Goal: Task Accomplishment & Management: Complete application form

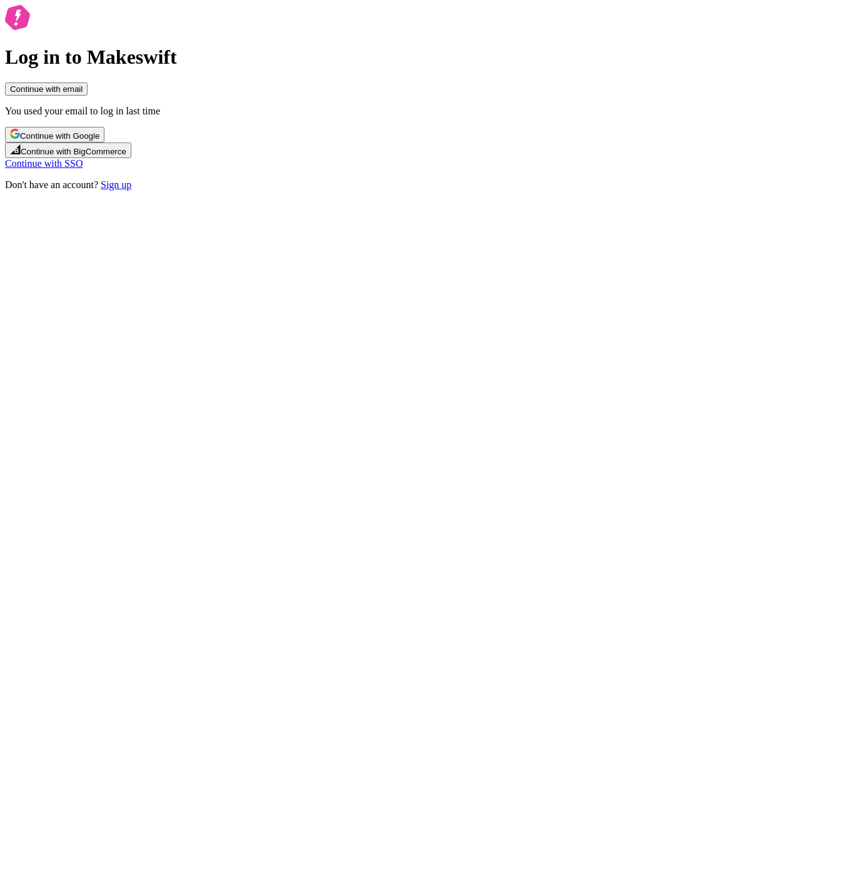
click at [99, 141] on span "Continue with Google" at bounding box center [59, 135] width 79 height 9
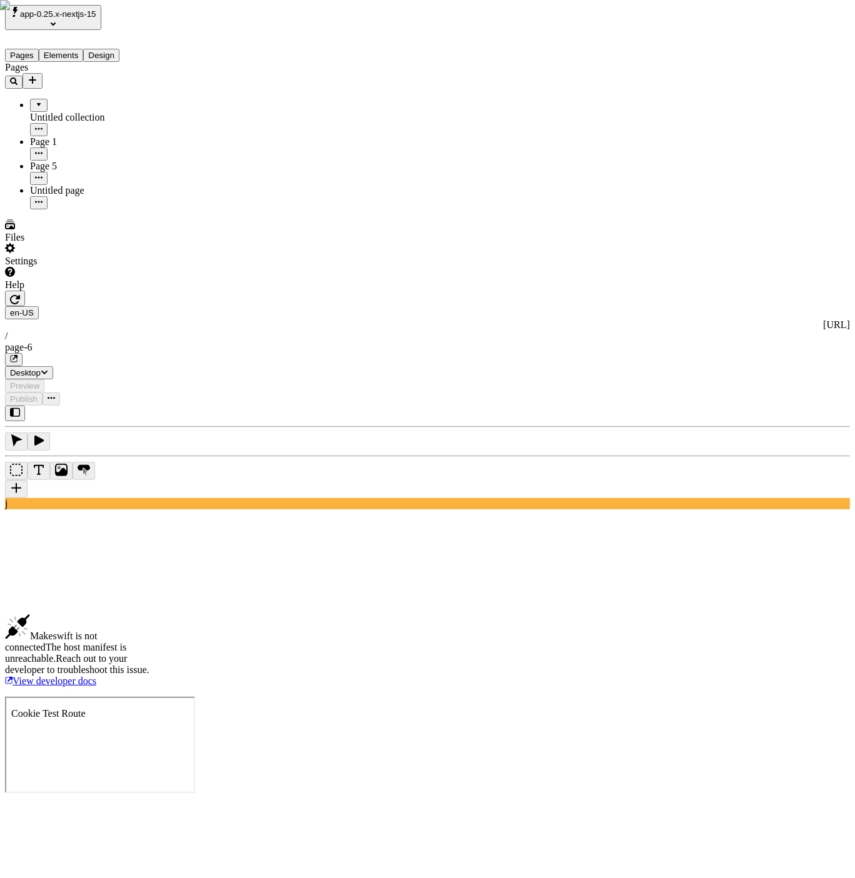
click at [91, 14] on span "app-0.25.x-nextjs-15" at bounding box center [58, 13] width 76 height 9
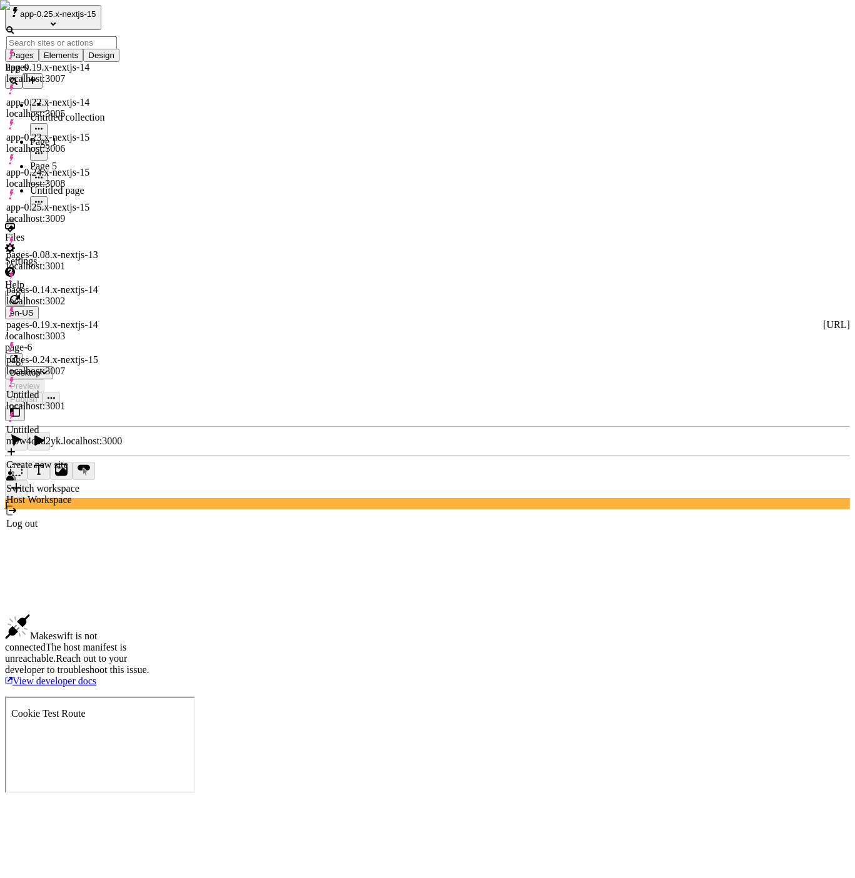
click at [101, 132] on div "app-0.23.x-nextjs-15 localhost:3006" at bounding box center [64, 143] width 116 height 23
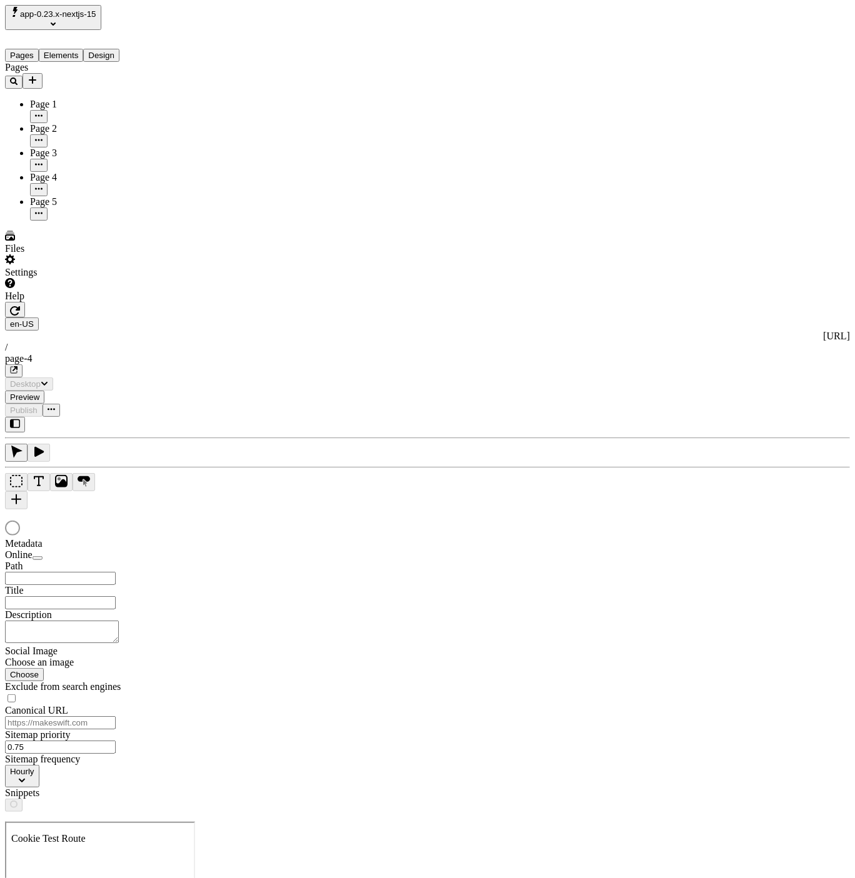
type input "/page-4"
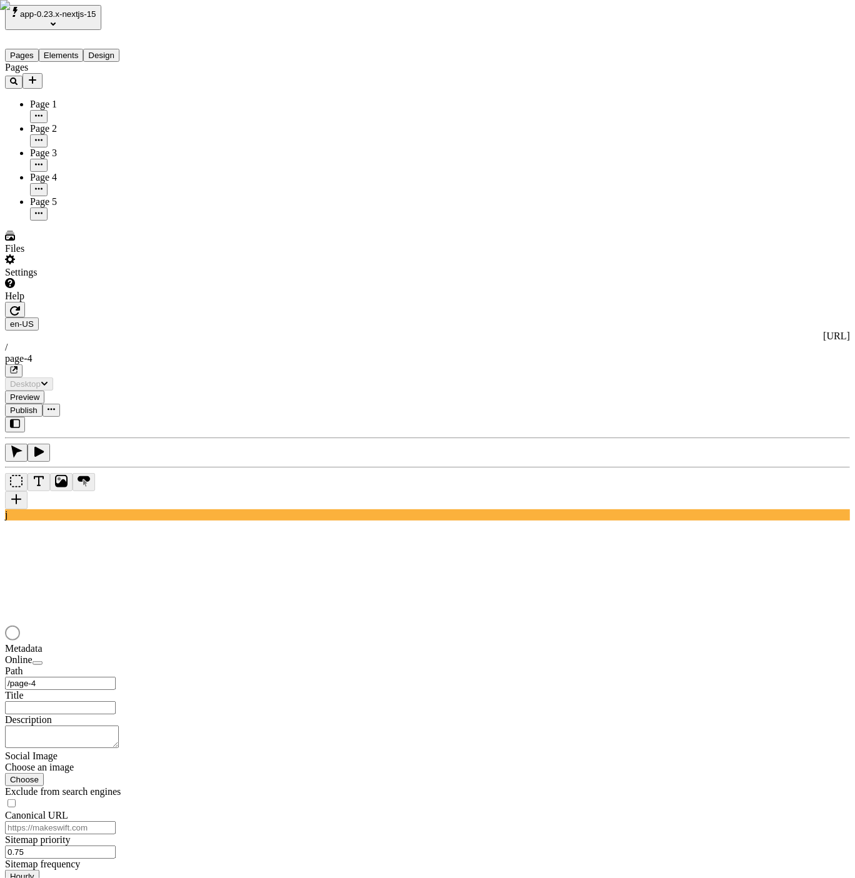
click at [81, 196] on div "Page 5" at bounding box center [92, 208] width 124 height 24
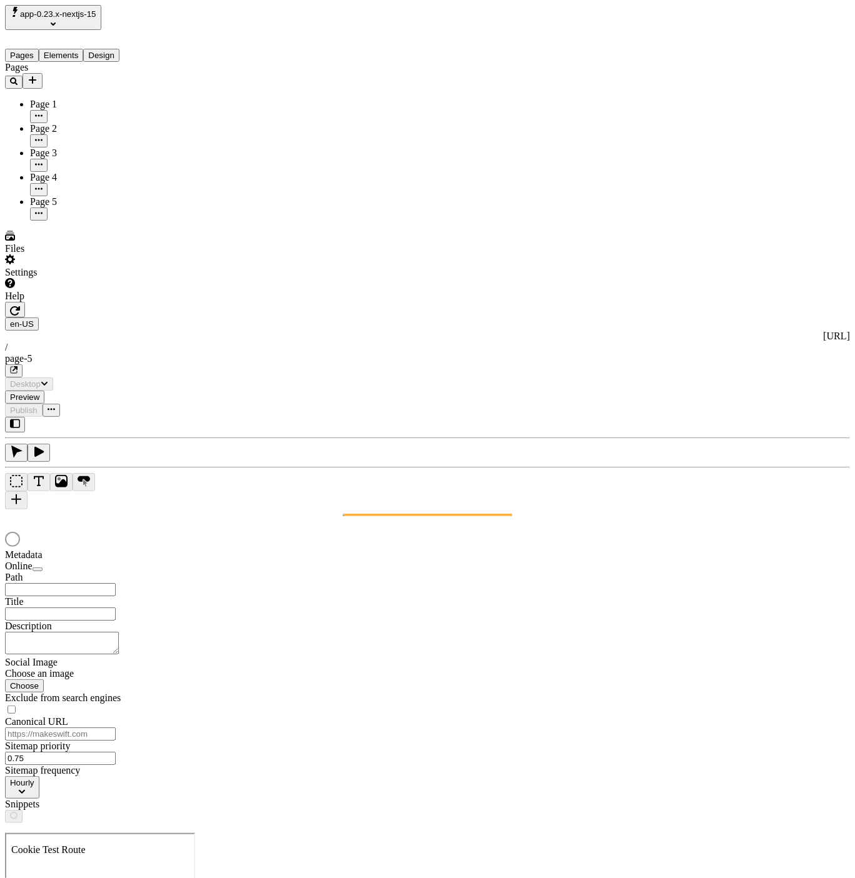
type input "/page-5"
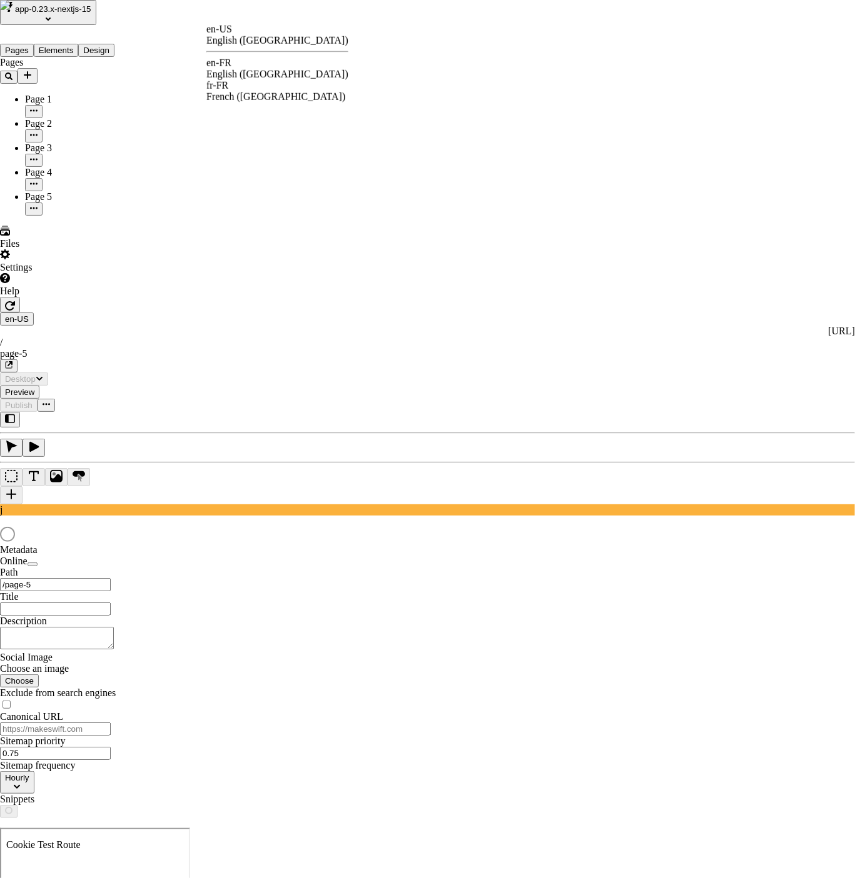
click at [223, 15] on html "app-0.23.x-nextjs-15 Pages Elements Design Pages Page 1 Page 2 Page 3 Page 4 Pa…" at bounding box center [427, 466] width 855 height 932
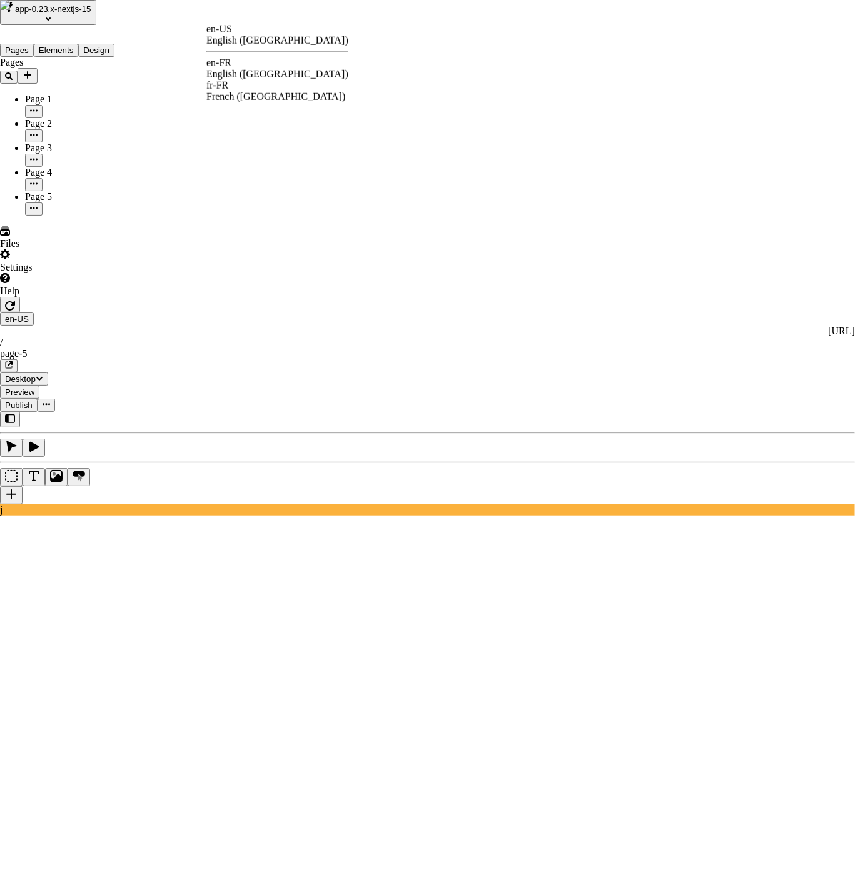
click at [239, 84] on div "fr-FR" at bounding box center [277, 85] width 142 height 11
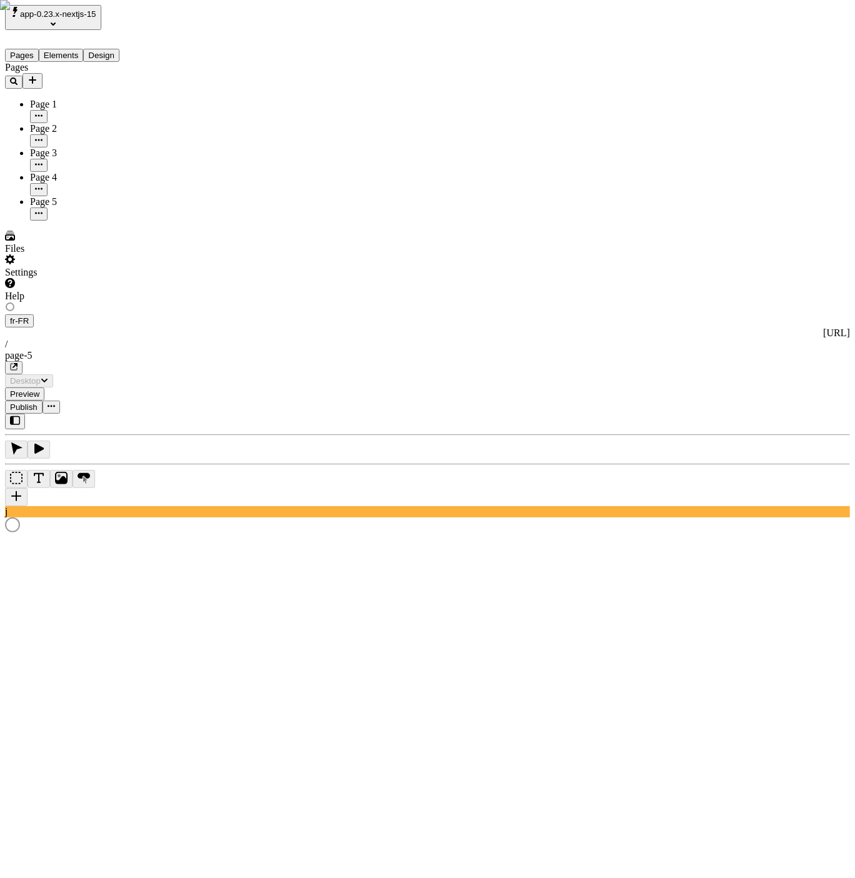
type input "/page-5"
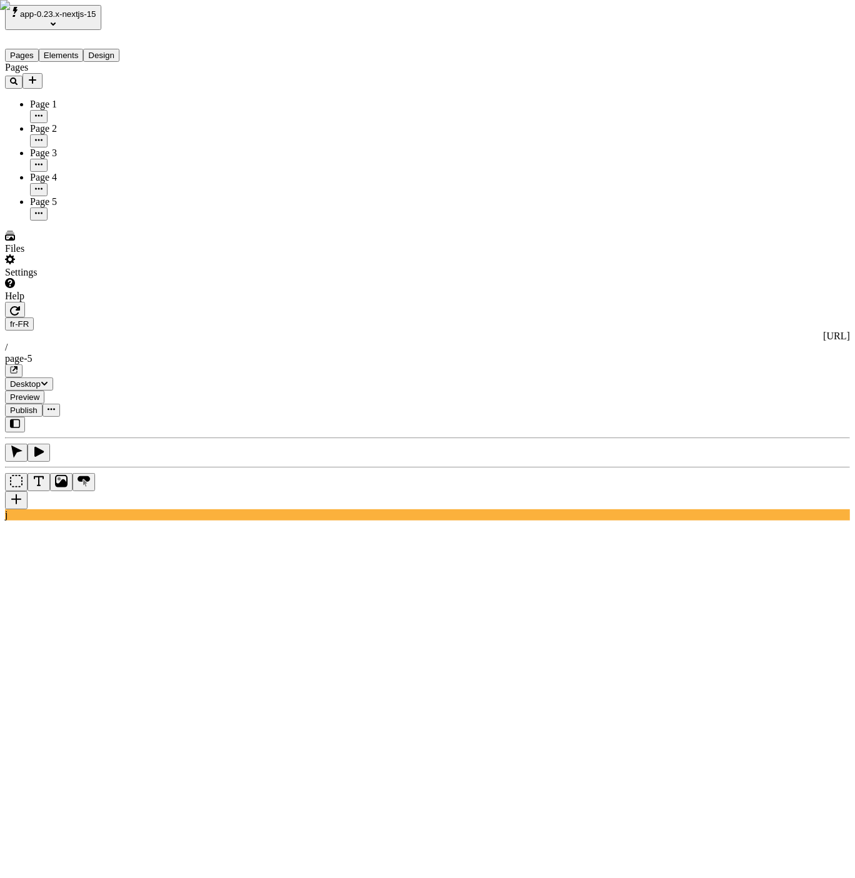
click at [69, 221] on div "Pages Page 1 Page 2 Page 3 Page 4 Page 5" at bounding box center [79, 141] width 149 height 159
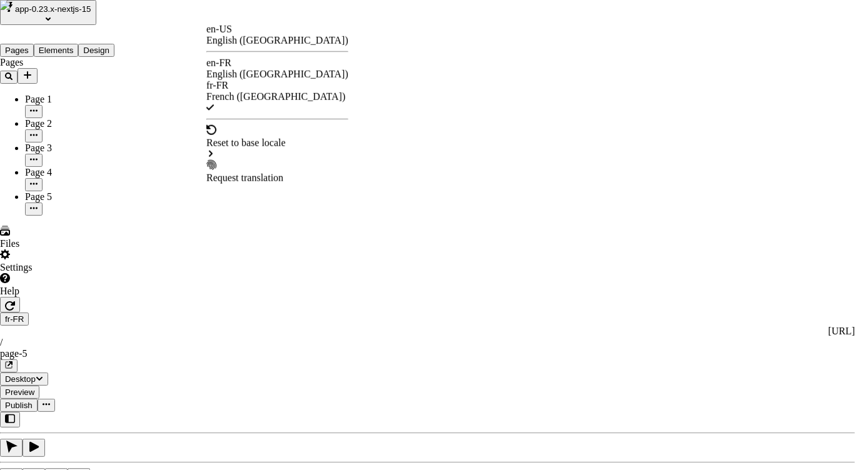
click at [277, 69] on div "English (France)" at bounding box center [277, 74] width 142 height 11
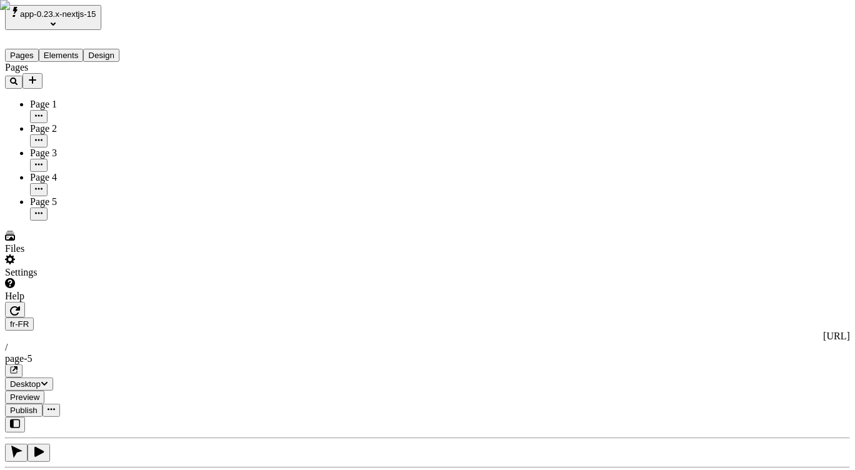
type input "/page-5"
click at [233, 318] on div "en-FR http://localhost:3006/en-FR / page-5" at bounding box center [427, 348] width 845 height 60
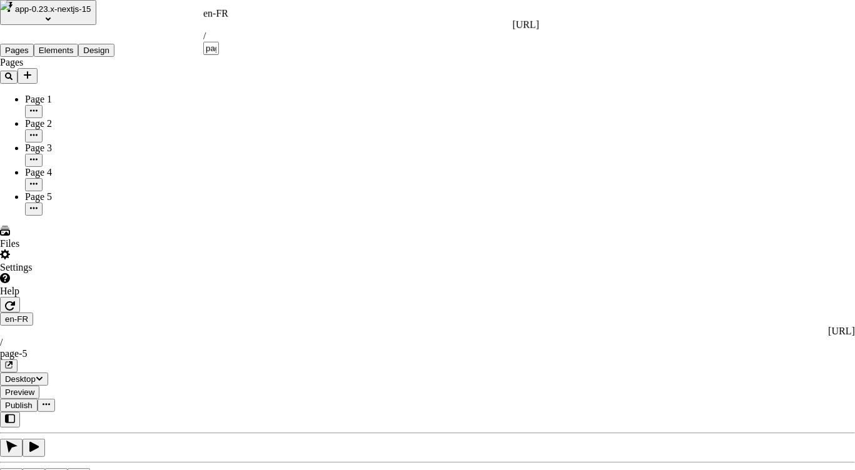
click at [229, 14] on div "en-FR" at bounding box center [371, 13] width 336 height 11
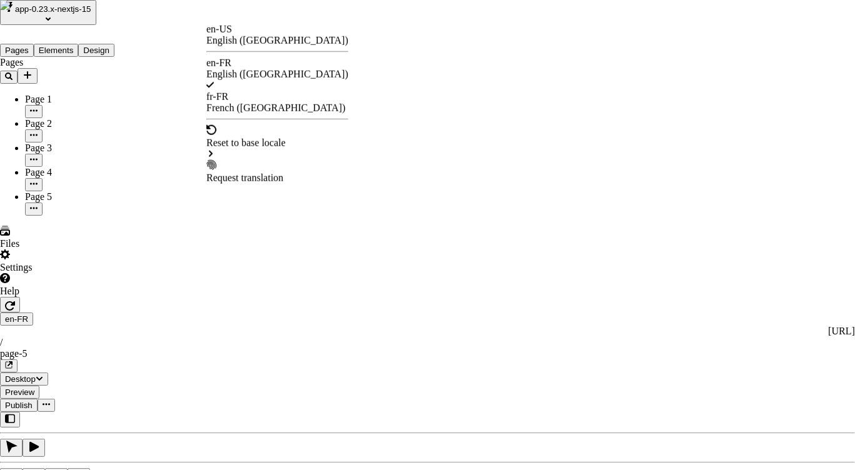
click at [273, 103] on div "French (France)" at bounding box center [277, 108] width 142 height 11
click at [276, 69] on div "English (France)" at bounding box center [277, 74] width 142 height 11
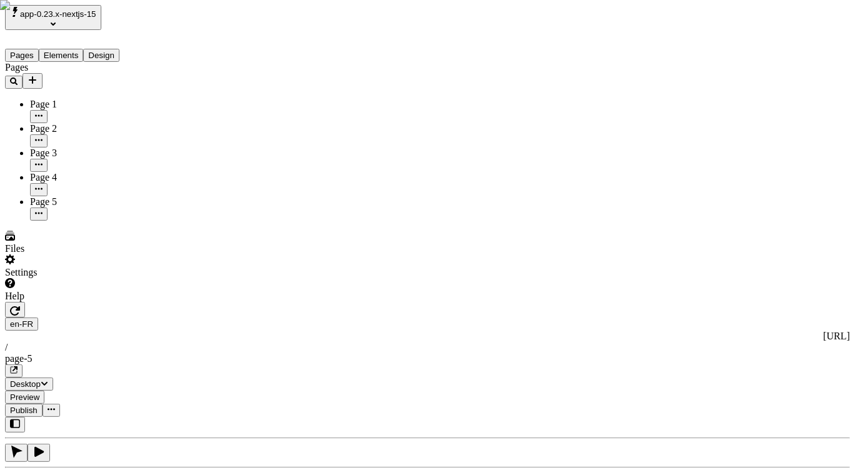
click at [225, 318] on div "en-FR http://localhost:3006/en-FR / page-5" at bounding box center [427, 348] width 845 height 60
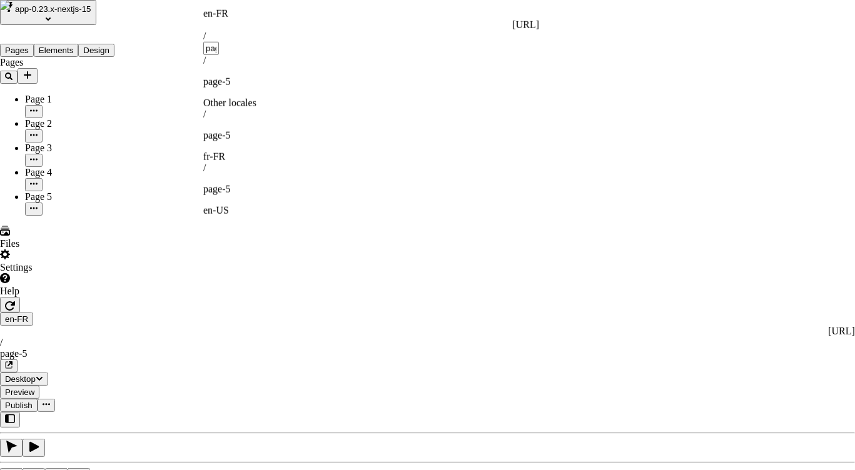
click at [223, 12] on div "en-FR" at bounding box center [371, 13] width 336 height 11
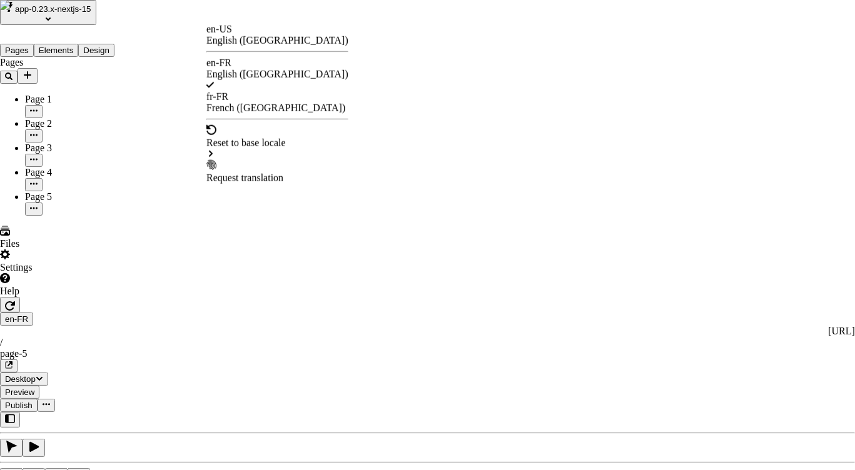
click at [273, 103] on div "French (France)" at bounding box center [277, 108] width 142 height 11
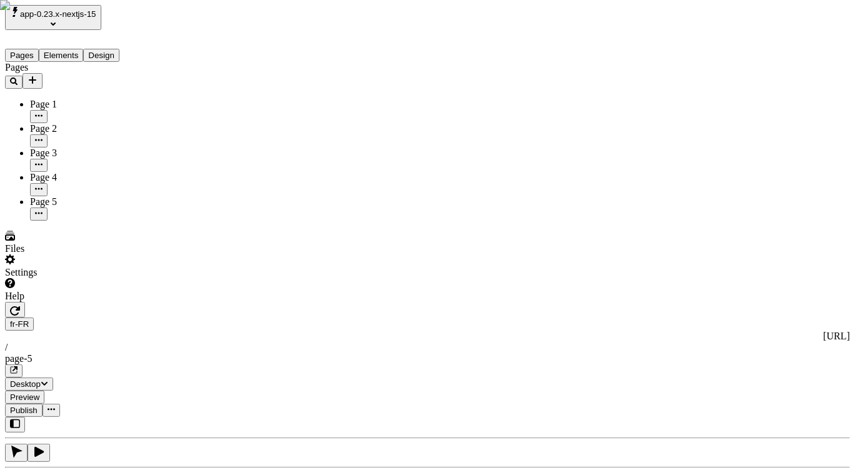
click at [86, 172] on div "Page 4" at bounding box center [92, 177] width 124 height 11
type input "/page-4"
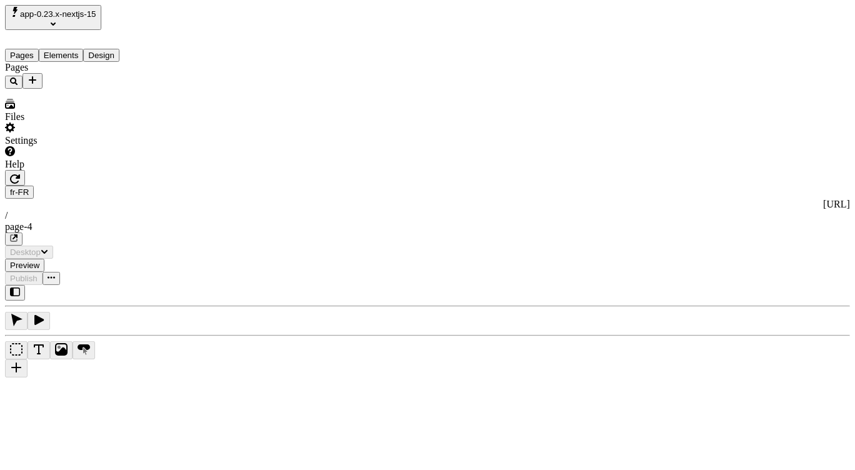
type input "/page-4"
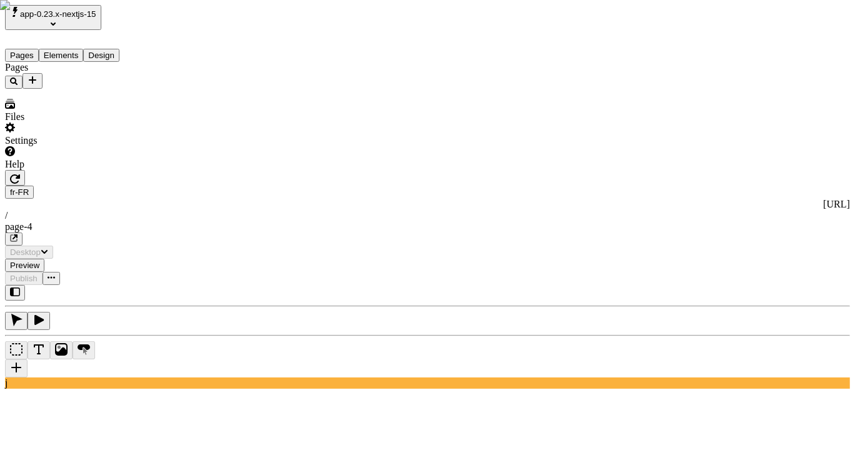
click at [205, 186] on div "fr-FR http://localhost:3006/fr-FR / page-4" at bounding box center [427, 216] width 845 height 60
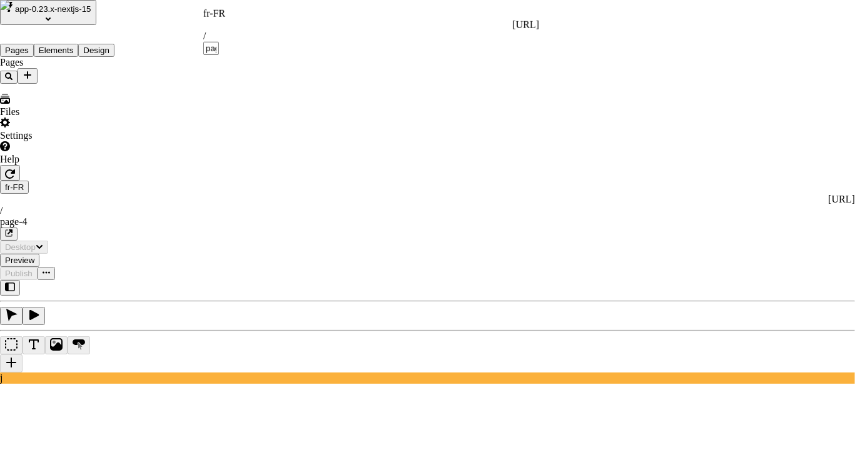
click at [210, 19] on div "fr-FR" at bounding box center [371, 13] width 336 height 11
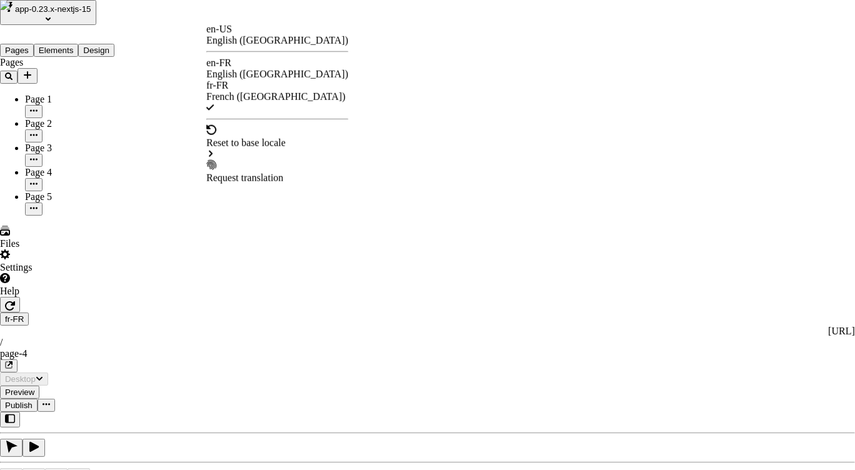
click at [249, 63] on div "en-FR English ([GEOGRAPHIC_DATA])" at bounding box center [277, 69] width 142 height 23
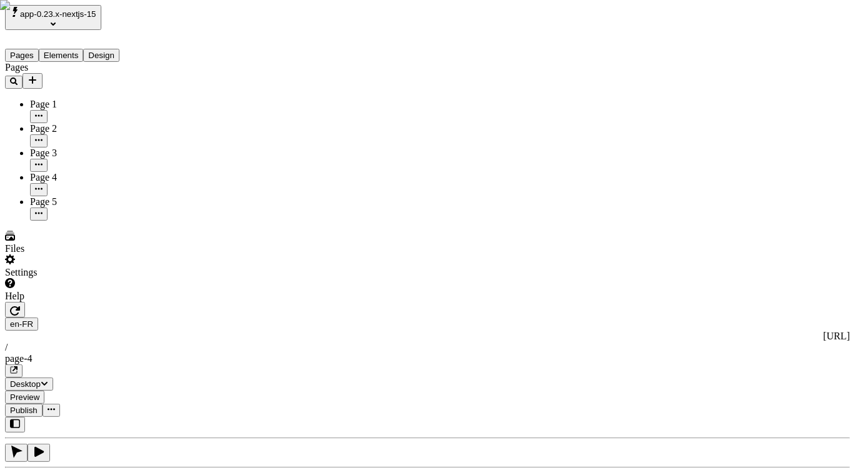
click at [79, 221] on div "Pages Page 1 Page 2 Page 3 Page 4 Page 5" at bounding box center [79, 141] width 149 height 159
click at [43, 73] on button "Add new" at bounding box center [33, 81] width 20 height 16
click at [190, 100] on span "Blank page" at bounding box center [167, 105] width 45 height 11
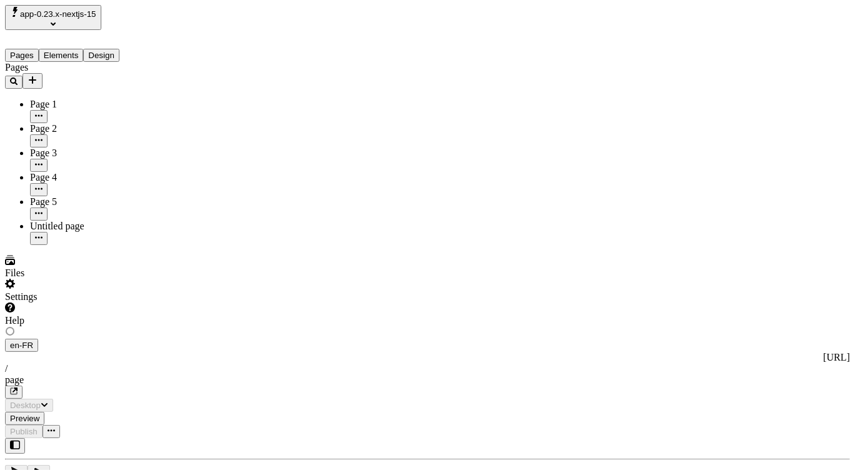
type input "/page"
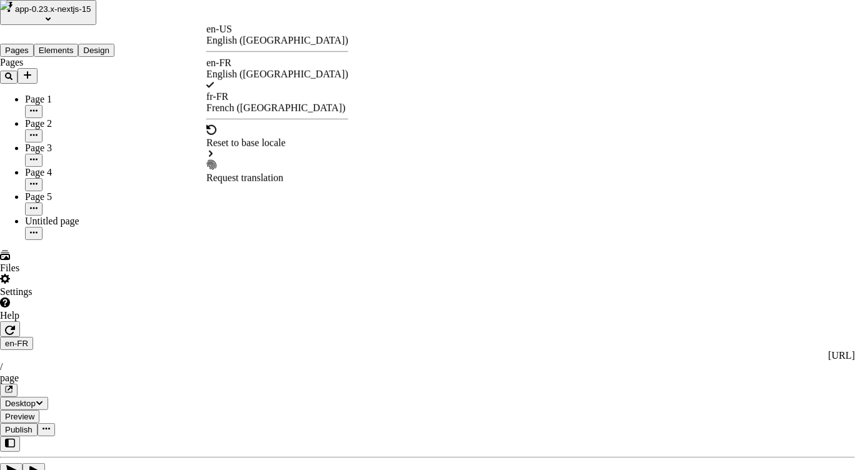
click at [263, 103] on div "French ([GEOGRAPHIC_DATA])" at bounding box center [277, 108] width 142 height 11
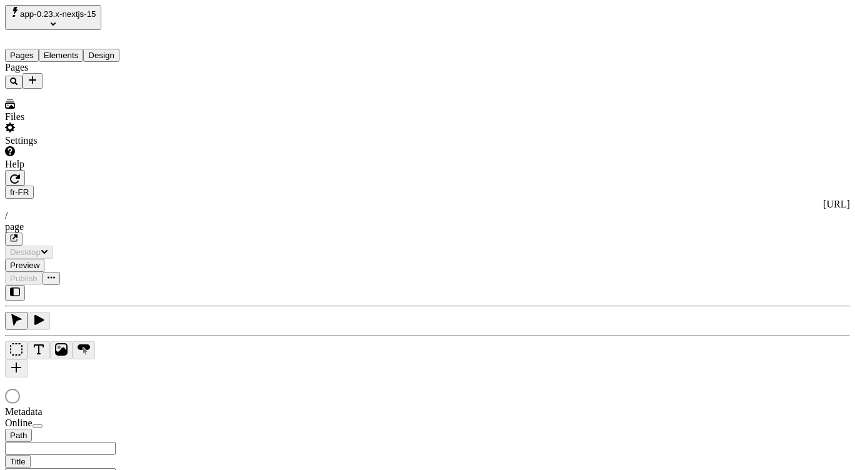
type input "/page"
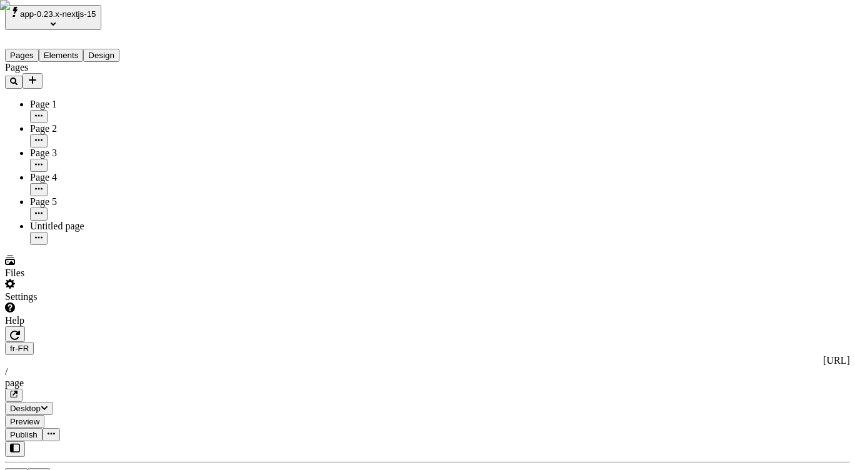
click at [39, 417] on span "Preview" at bounding box center [24, 421] width 29 height 9
click at [231, 342] on div "fr-FR http://localhost:3006/fr-FR / page" at bounding box center [427, 372] width 845 height 60
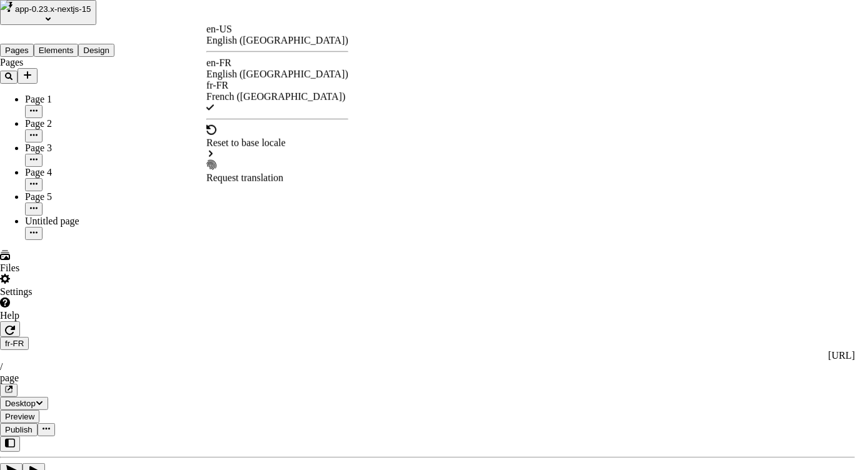
click at [243, 73] on div "en-FR English ([GEOGRAPHIC_DATA])" at bounding box center [277, 69] width 142 height 23
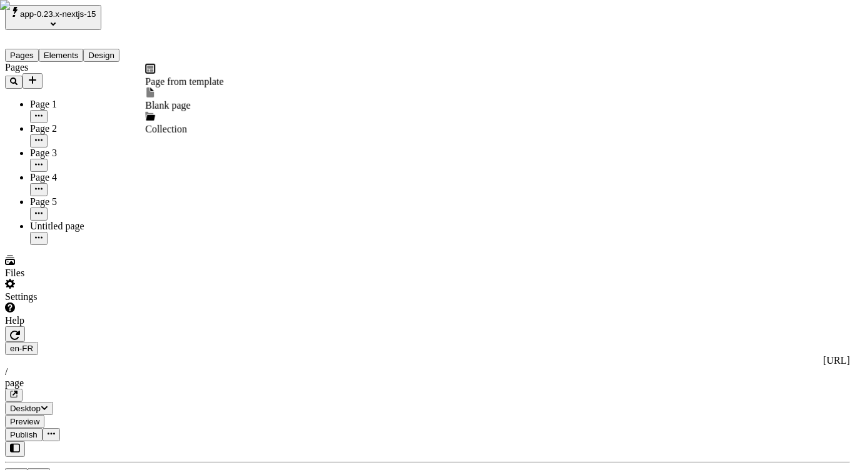
click at [38, 75] on icon "Add new" at bounding box center [33, 80] width 10 height 10
click at [176, 100] on span "Blank page" at bounding box center [167, 105] width 45 height 11
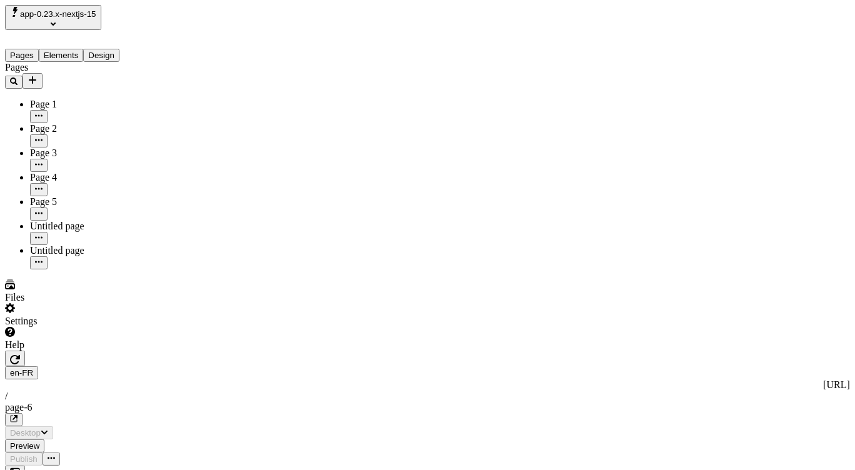
type input "/page-6"
click at [39, 441] on span "Preview" at bounding box center [24, 445] width 29 height 9
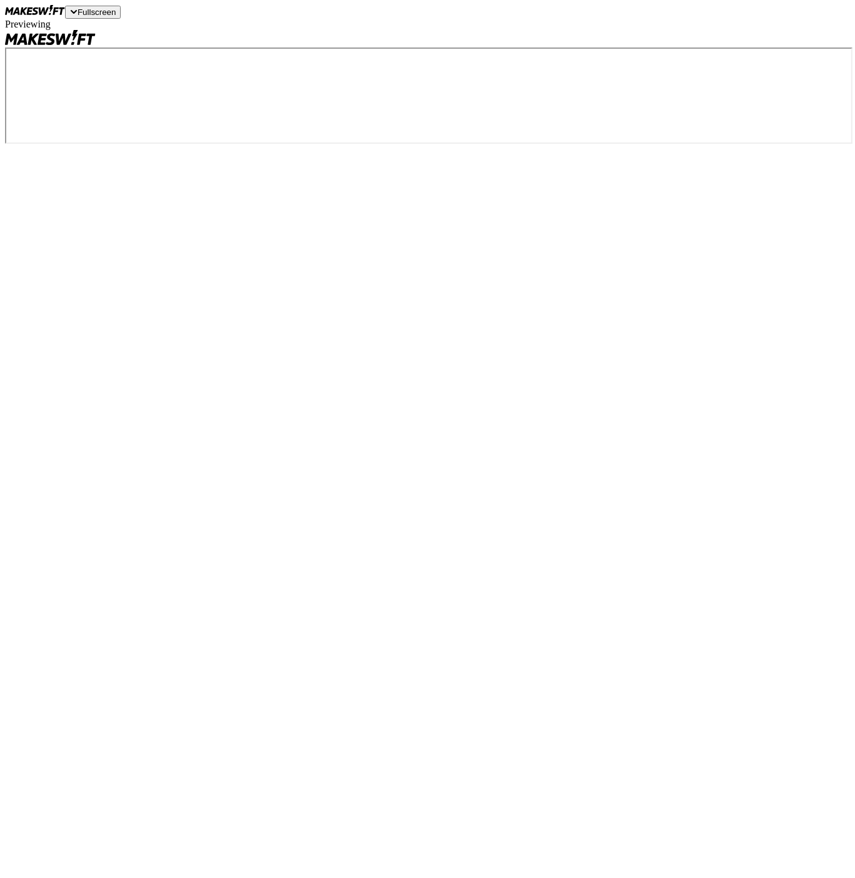
click at [258, 48] on div at bounding box center [427, 39] width 845 height 18
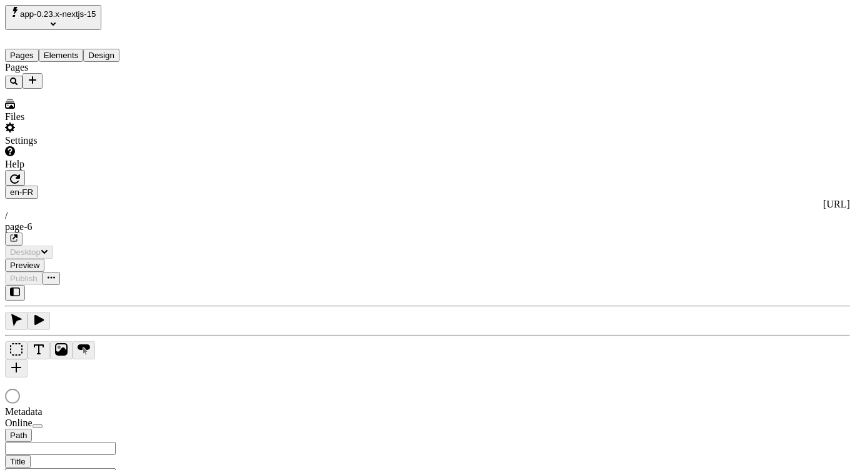
type input "/page-6"
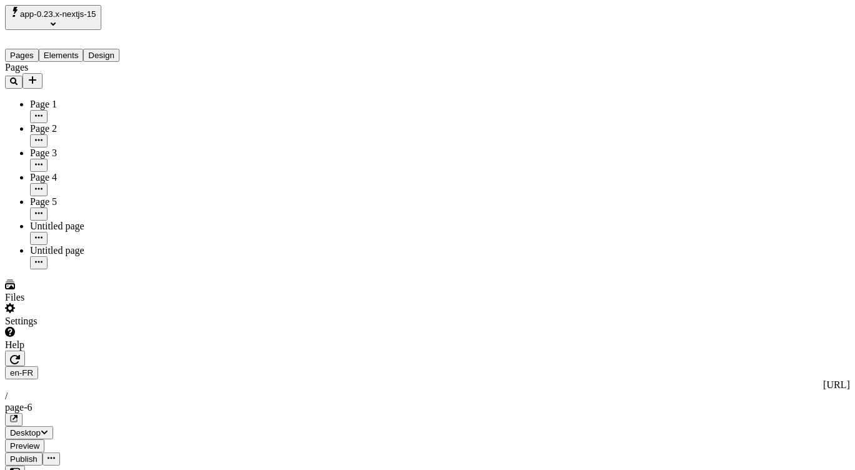
click at [75, 9] on span "app-0.23.x-nextjs-15" at bounding box center [58, 13] width 76 height 9
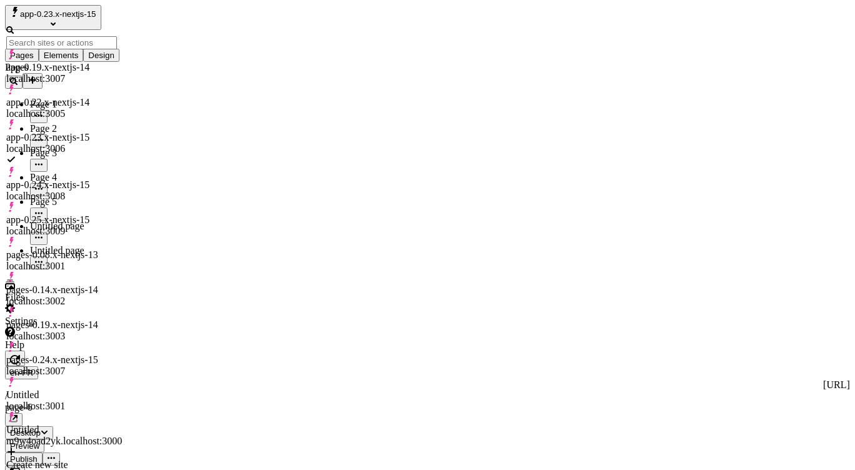
click at [102, 179] on div "app-0.24.x-nextjs-15 localhost:3008" at bounding box center [64, 190] width 116 height 23
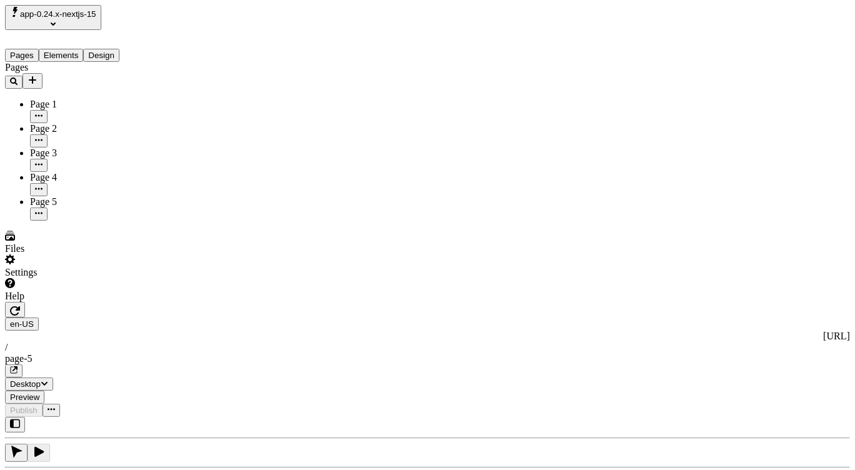
type input "/page-5"
click at [20, 306] on icon "button" at bounding box center [15, 311] width 10 height 10
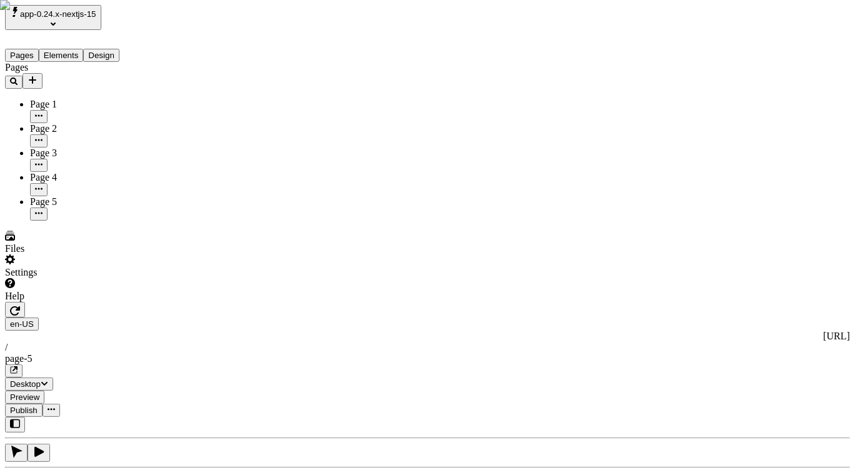
click at [43, 73] on button "Add new" at bounding box center [33, 81] width 20 height 16
click at [190, 100] on span "Blank page" at bounding box center [167, 105] width 45 height 11
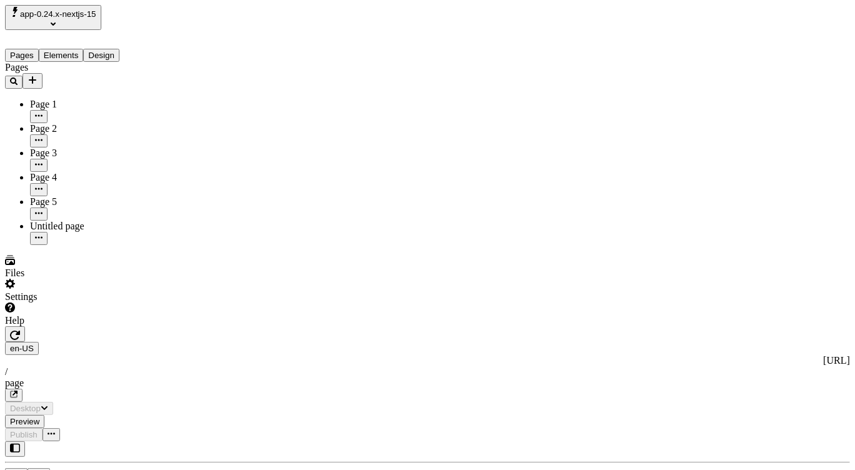
type input "/page"
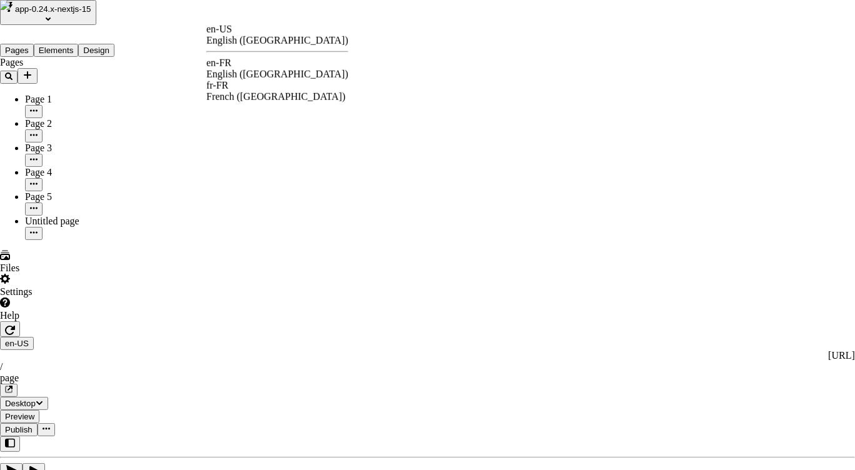
click at [253, 63] on div "en-FR English (France)" at bounding box center [277, 69] width 142 height 23
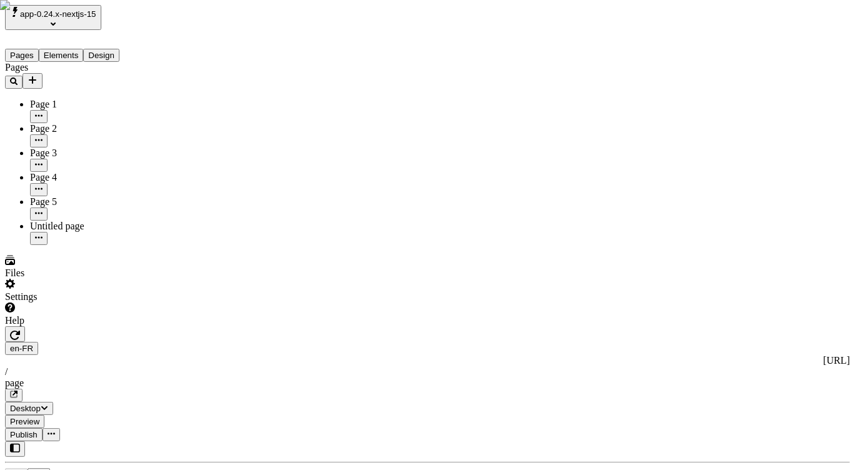
type input "/page"
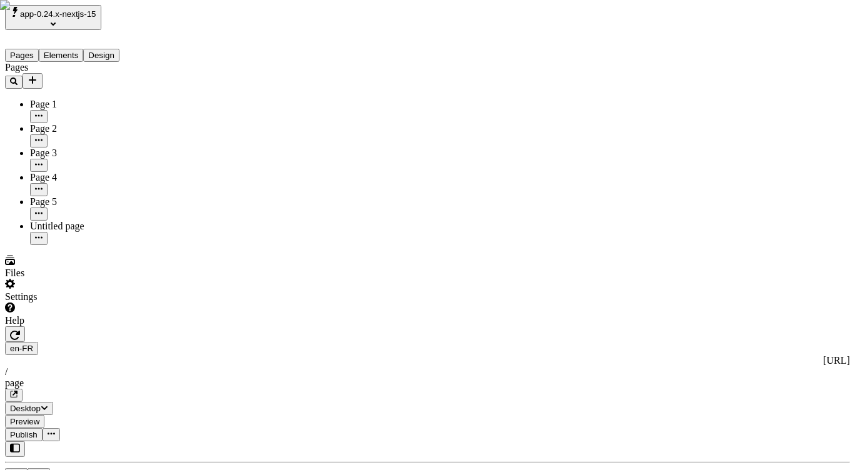
click at [369, 378] on div "page" at bounding box center [427, 383] width 845 height 11
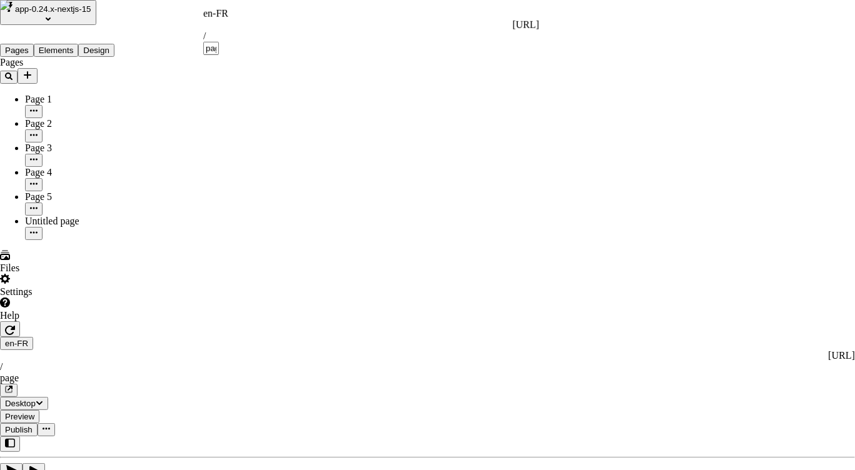
type input "page"
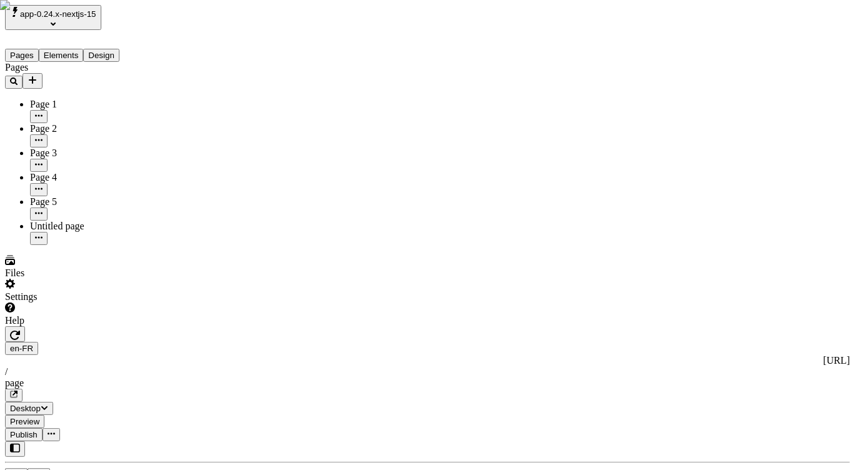
click at [103, 245] on div "Pages Page 1 Page 2 Page 3 Page 4 Page 5 Untitled page" at bounding box center [79, 153] width 149 height 183
click at [233, 342] on div "en-FR http://localhost:3008/en-FR / page" at bounding box center [427, 372] width 845 height 60
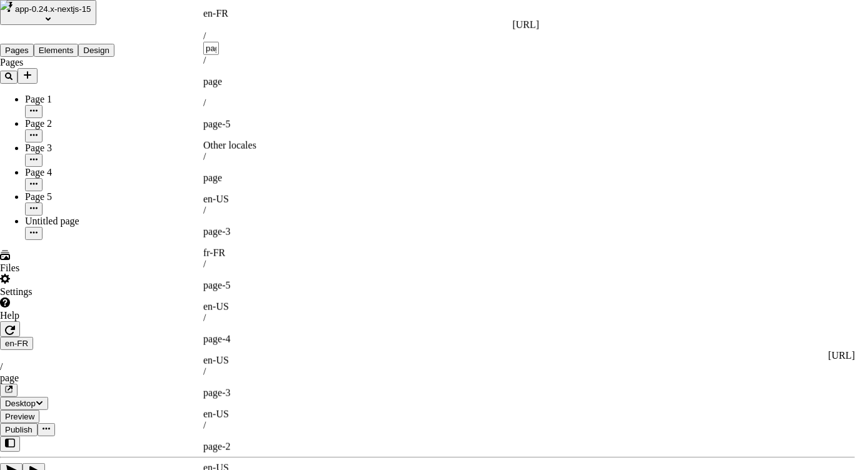
click at [224, 16] on div "en-FR" at bounding box center [371, 13] width 336 height 11
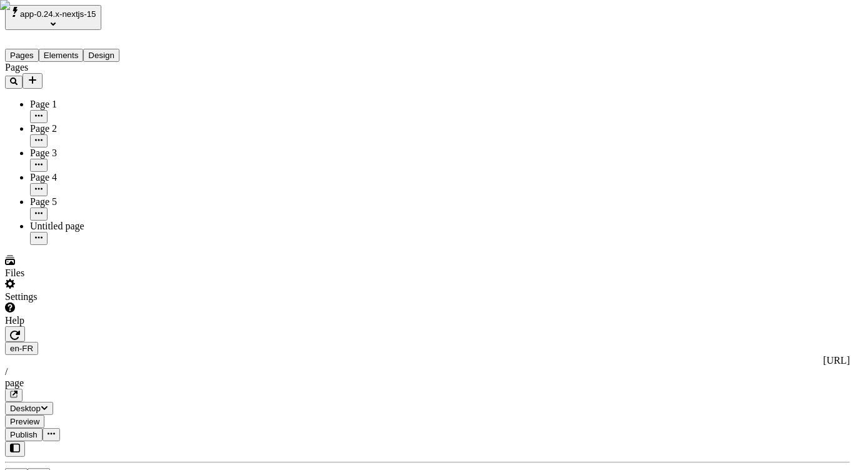
click at [79, 245] on div "Pages Page 1 Page 2 Page 3 Page 4 Page 5 Untitled page" at bounding box center [79, 153] width 149 height 183
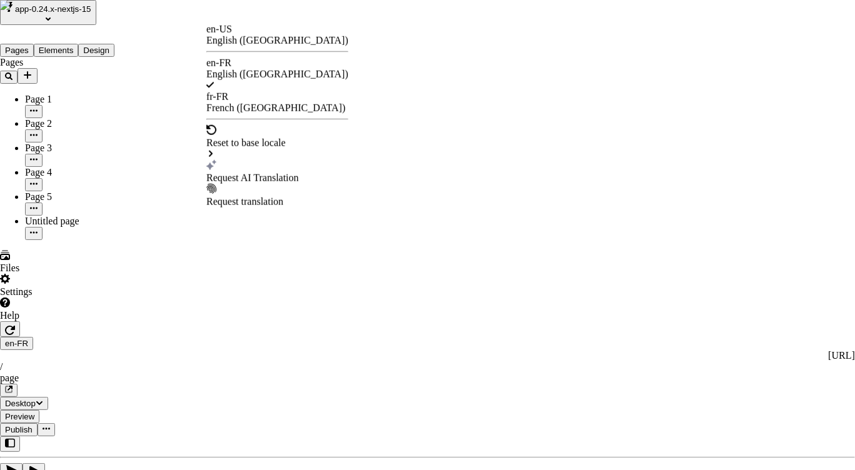
click at [274, 173] on div "Request AI Translation" at bounding box center [277, 178] width 142 height 11
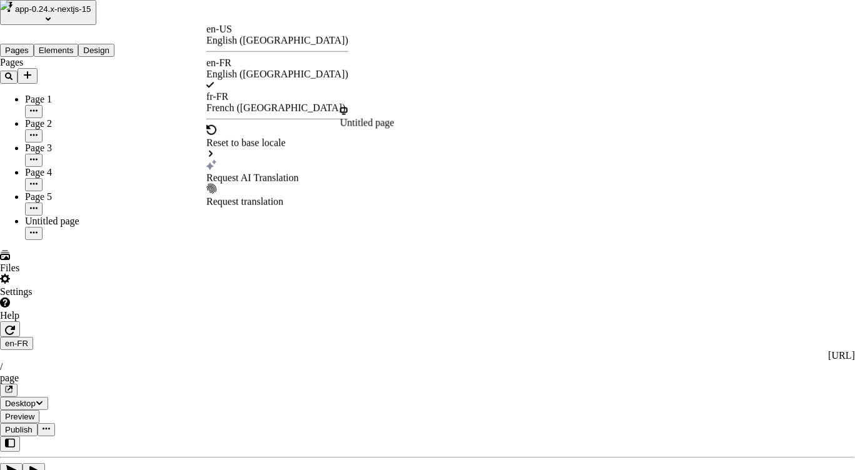
click at [266, 173] on div "Request AI Translation" at bounding box center [277, 178] width 142 height 11
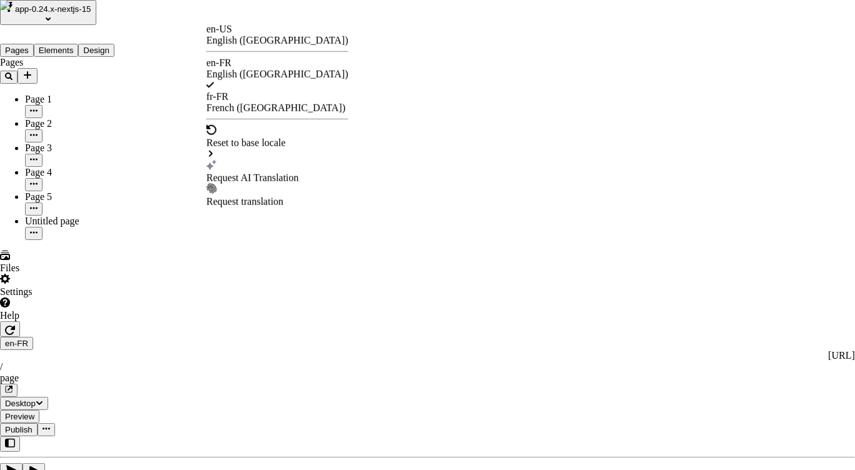
click at [289, 173] on div "Request AI Translation" at bounding box center [277, 178] width 142 height 11
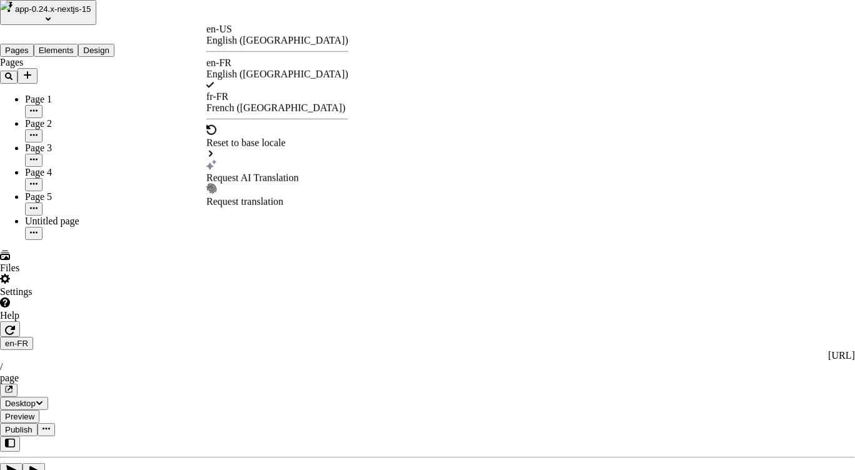
click at [263, 173] on div "Request AI Translation" at bounding box center [277, 178] width 142 height 11
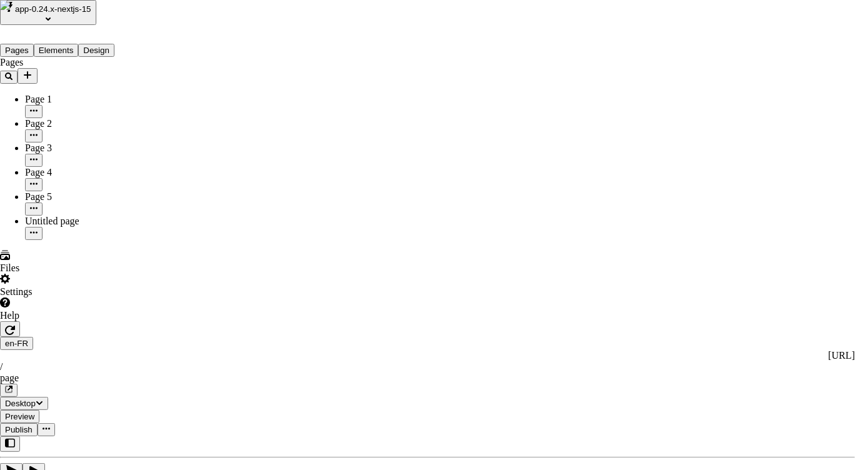
drag, startPoint x: 198, startPoint y: 139, endPoint x: 167, endPoint y: 117, distance: 38.5
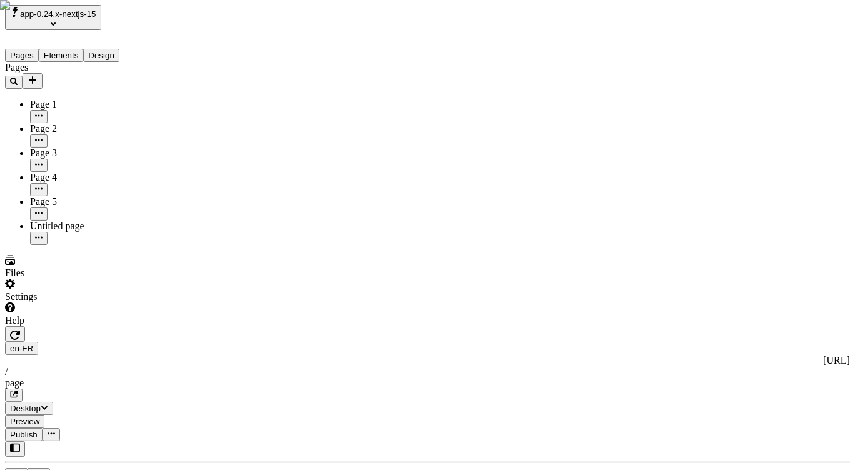
click at [74, 16] on span "app-0.24.x-nextjs-15" at bounding box center [58, 13] width 76 height 9
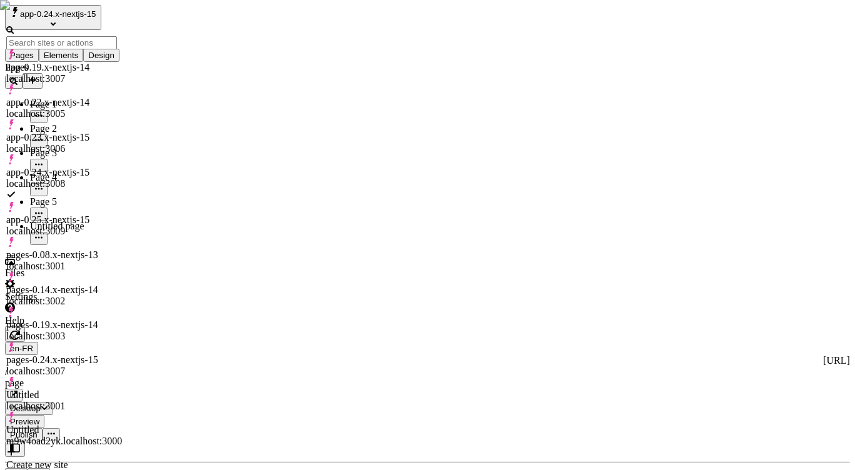
click at [114, 214] on div "app-0.25.x-nextjs-15 localhost:3009" at bounding box center [64, 225] width 116 height 23
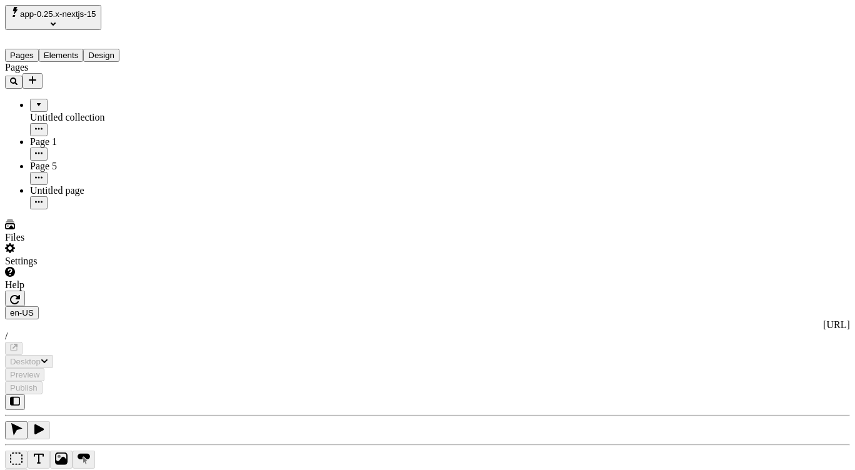
type input "/page-6"
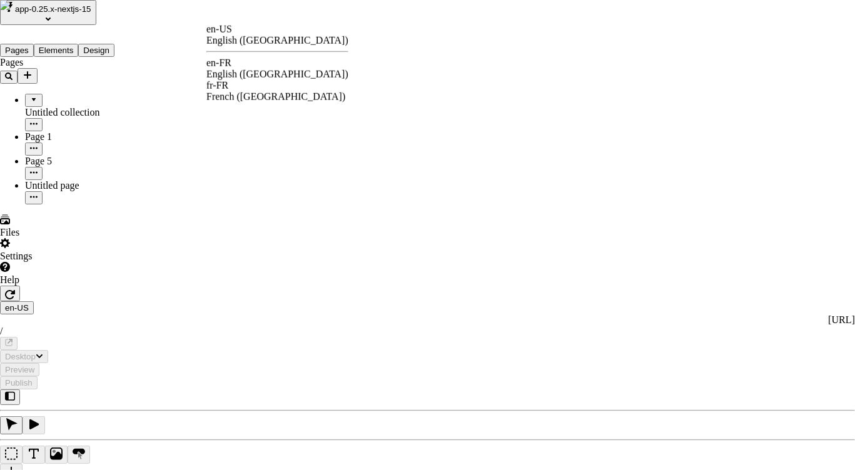
click at [249, 69] on div "en-FR English (France)" at bounding box center [277, 69] width 142 height 23
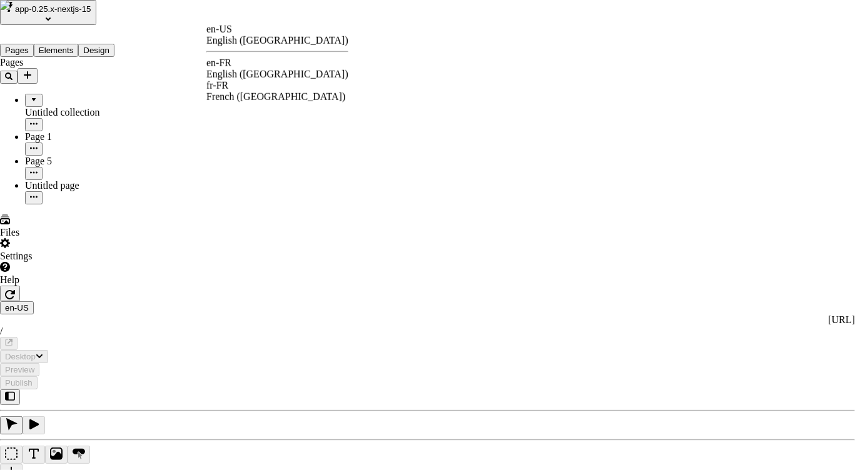
click at [260, 70] on div "English (France)" at bounding box center [277, 74] width 142 height 11
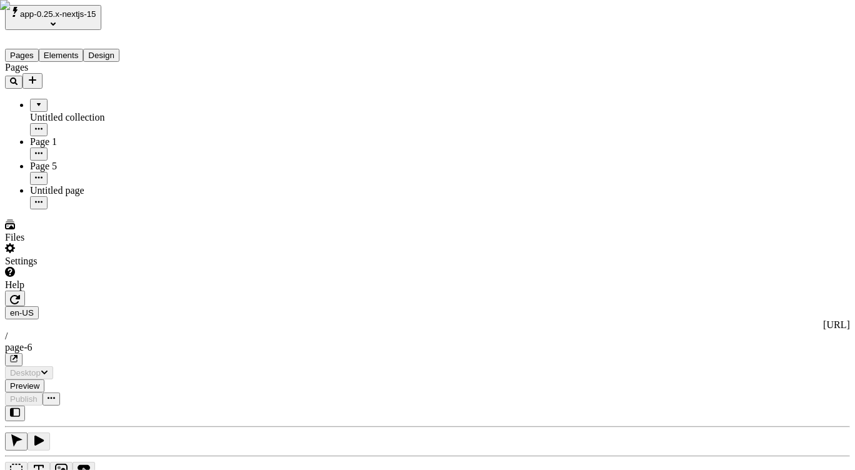
click at [84, 209] on div "Pages Untitled collection Page 1 Page 5 Untitled page" at bounding box center [79, 136] width 149 height 148
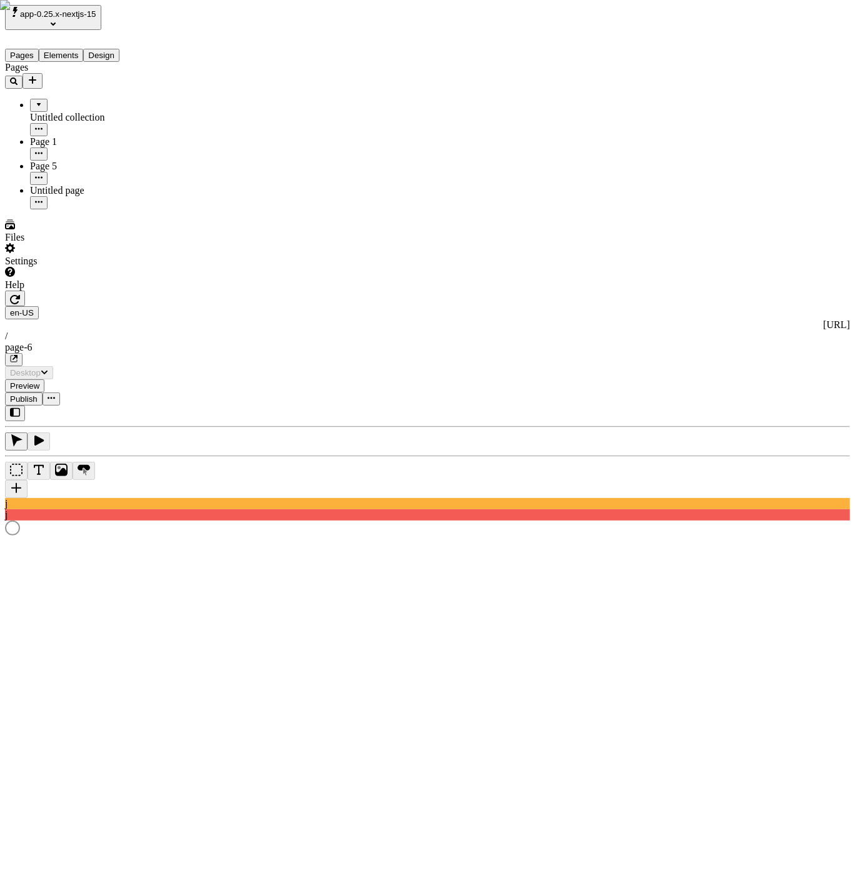
type input "/page-6"
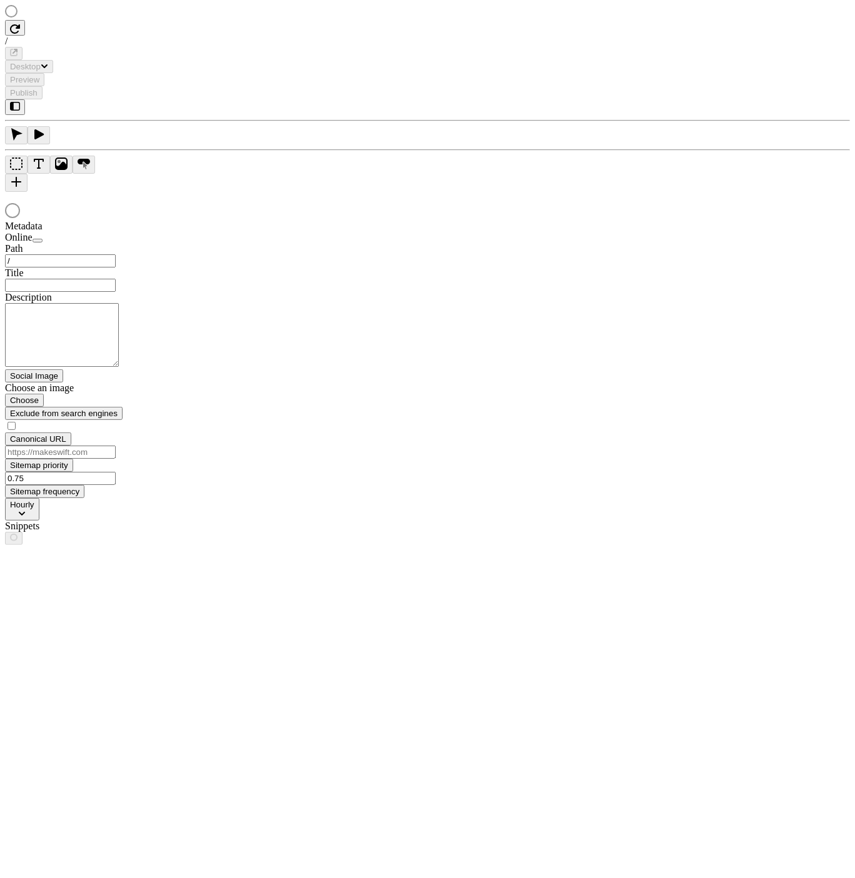
type input "/page-5"
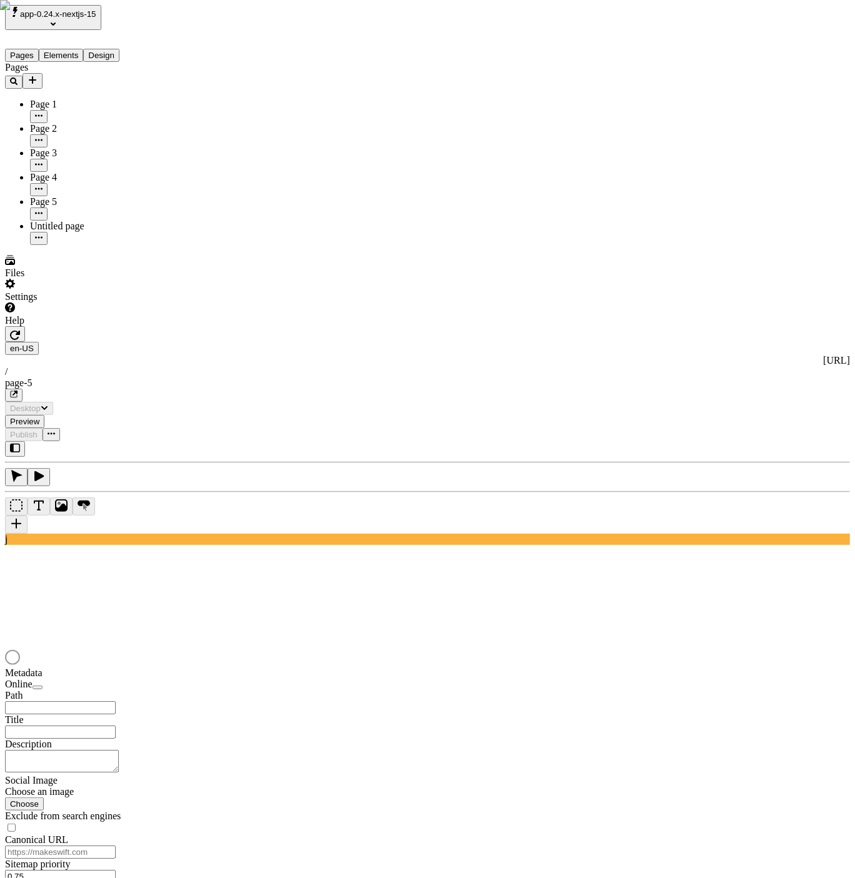
type input "/page-5"
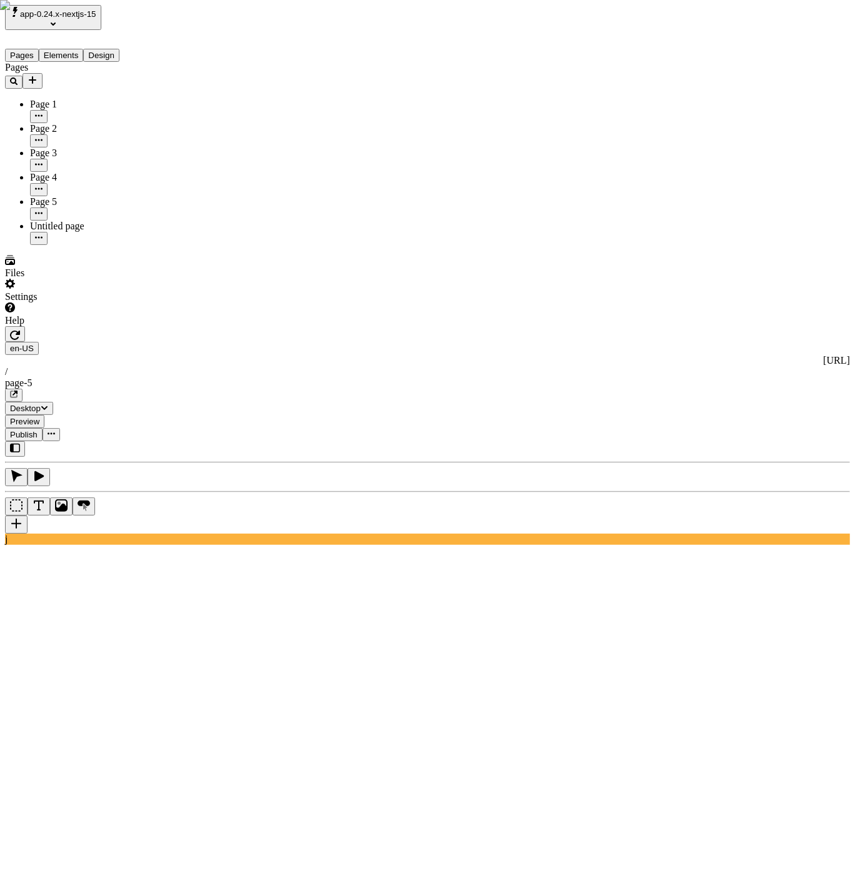
click at [96, 15] on span "app-0.24.x-nextjs-15" at bounding box center [58, 13] width 76 height 9
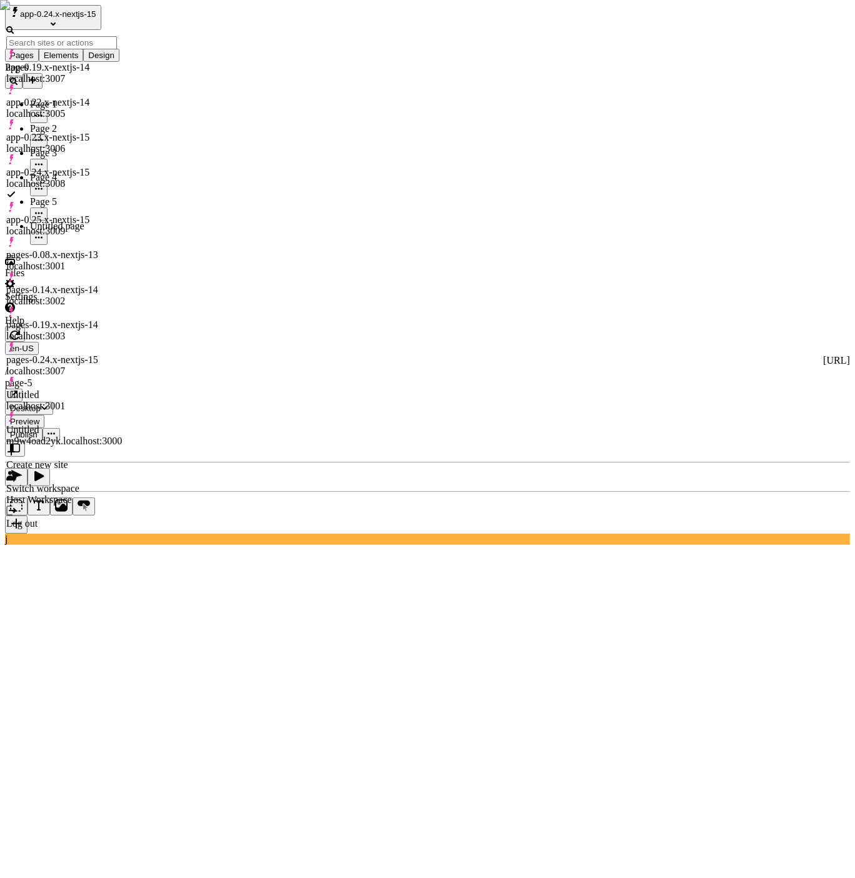
click at [79, 506] on div "Log out" at bounding box center [64, 518] width 116 height 24
